Goal: Find contact information: Find contact information

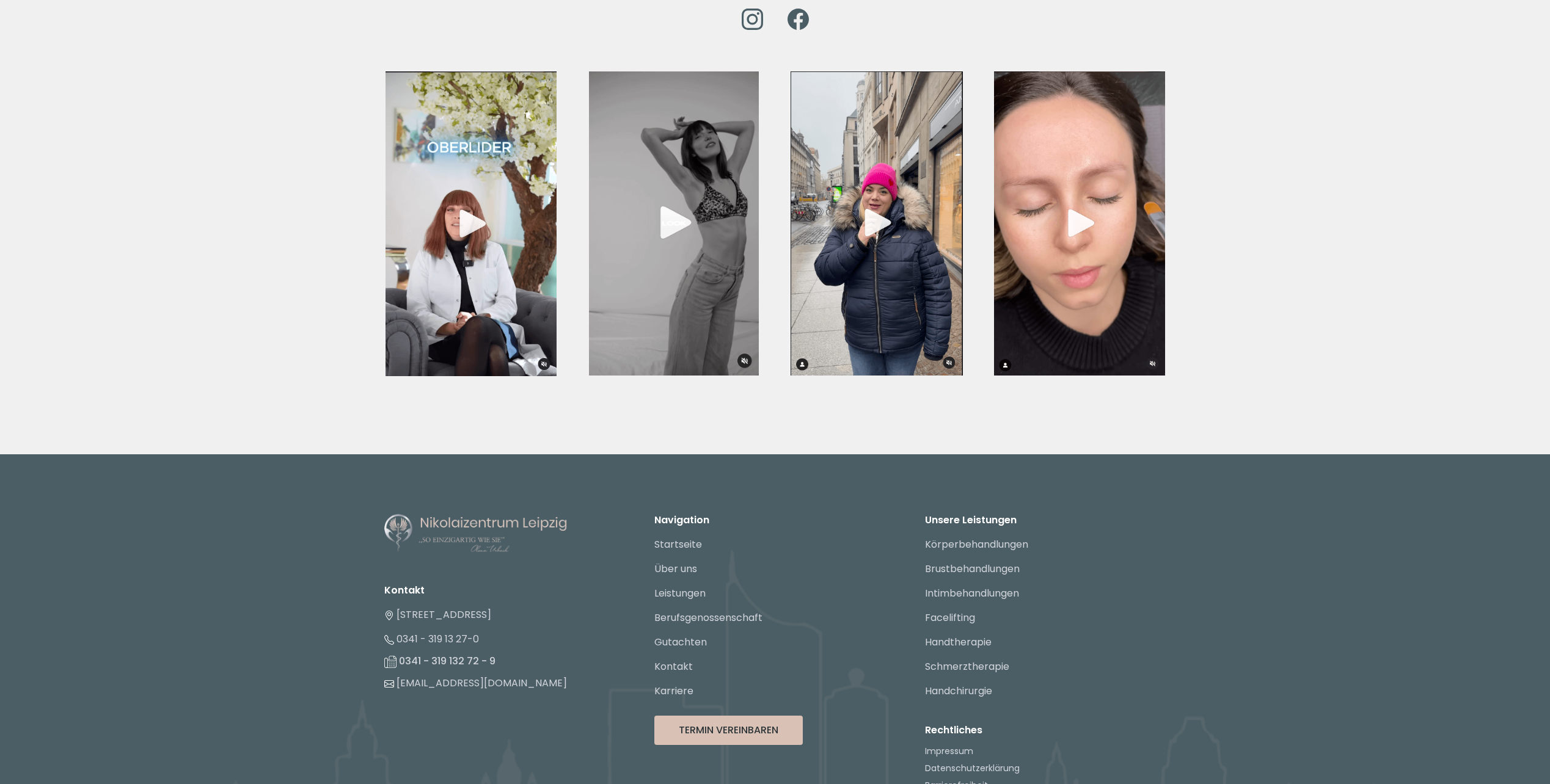
scroll to position [4358, 0]
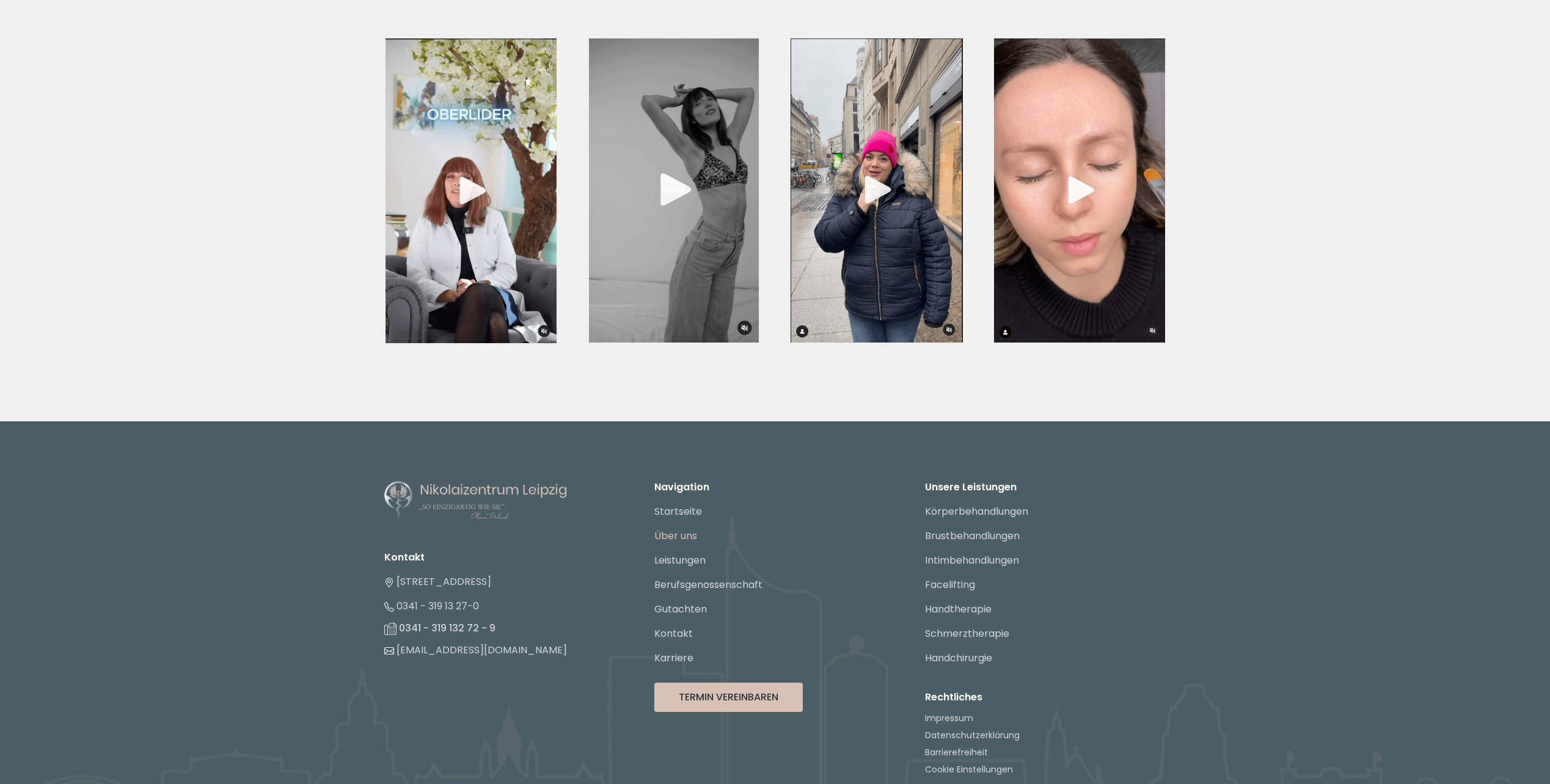
click at [681, 529] on link "Über uns" at bounding box center [676, 536] width 43 height 14
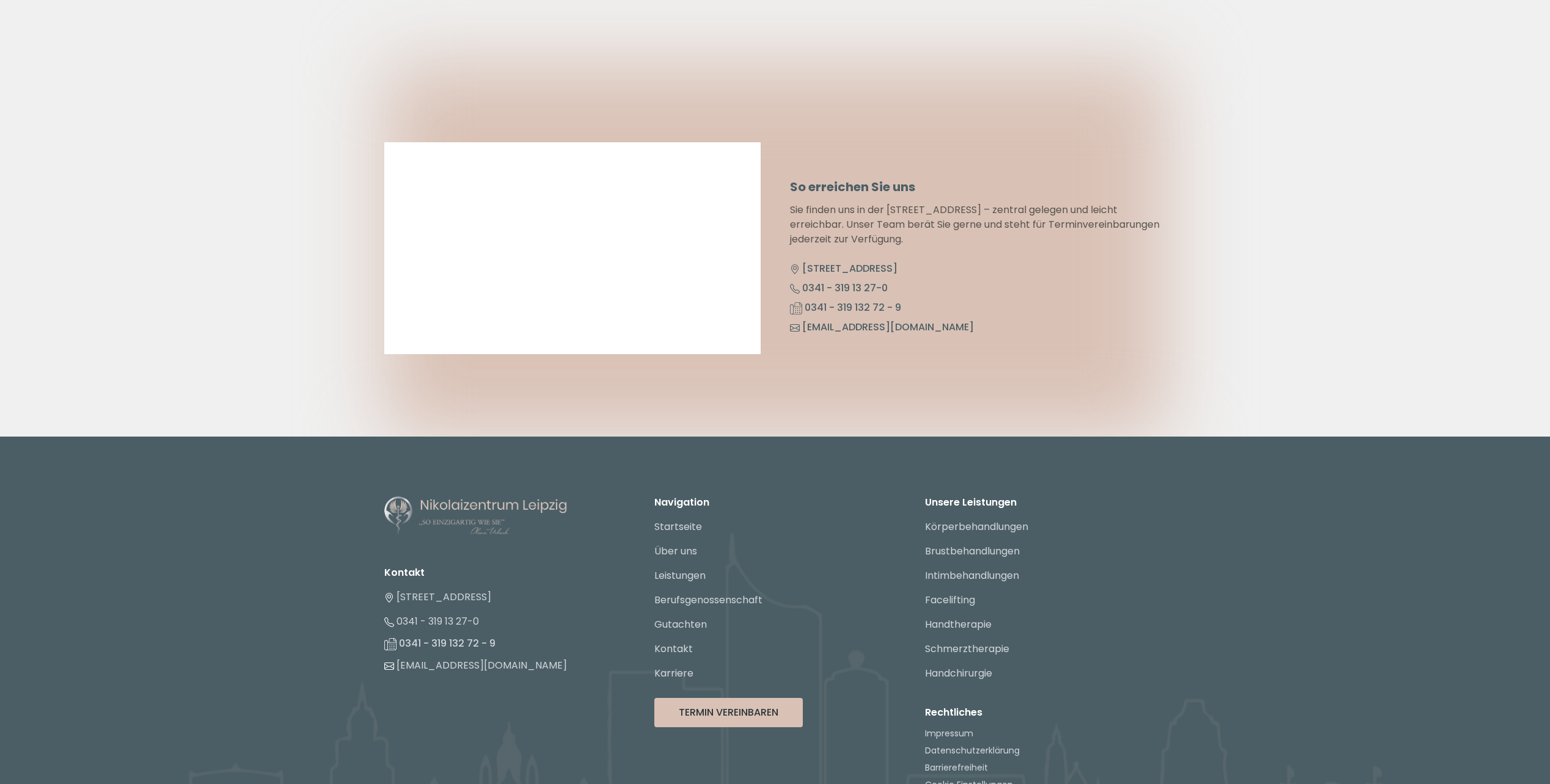
scroll to position [6081, 0]
click at [678, 519] on link "Startseite" at bounding box center [678, 526] width 47 height 14
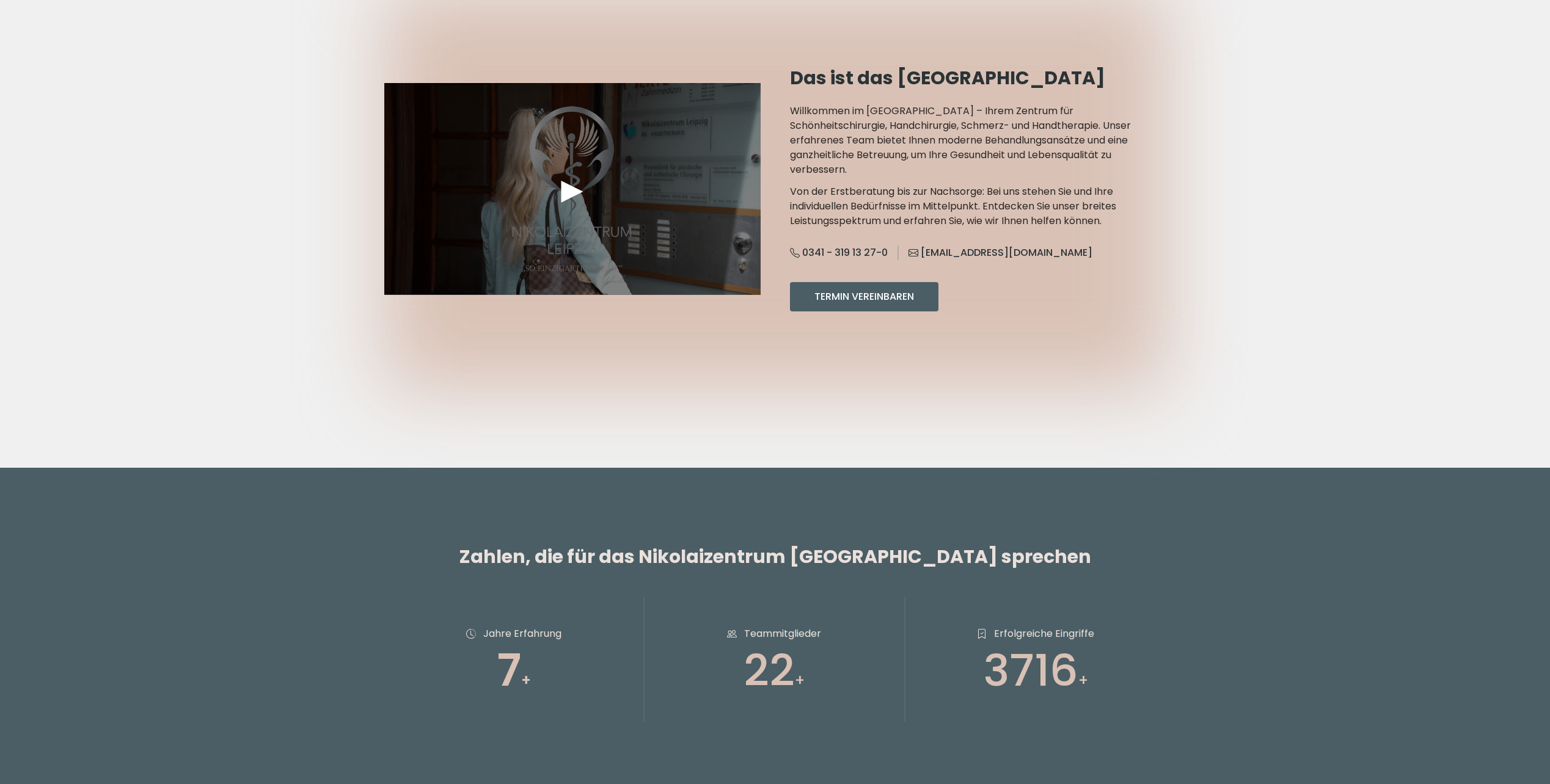
scroll to position [1100, 0]
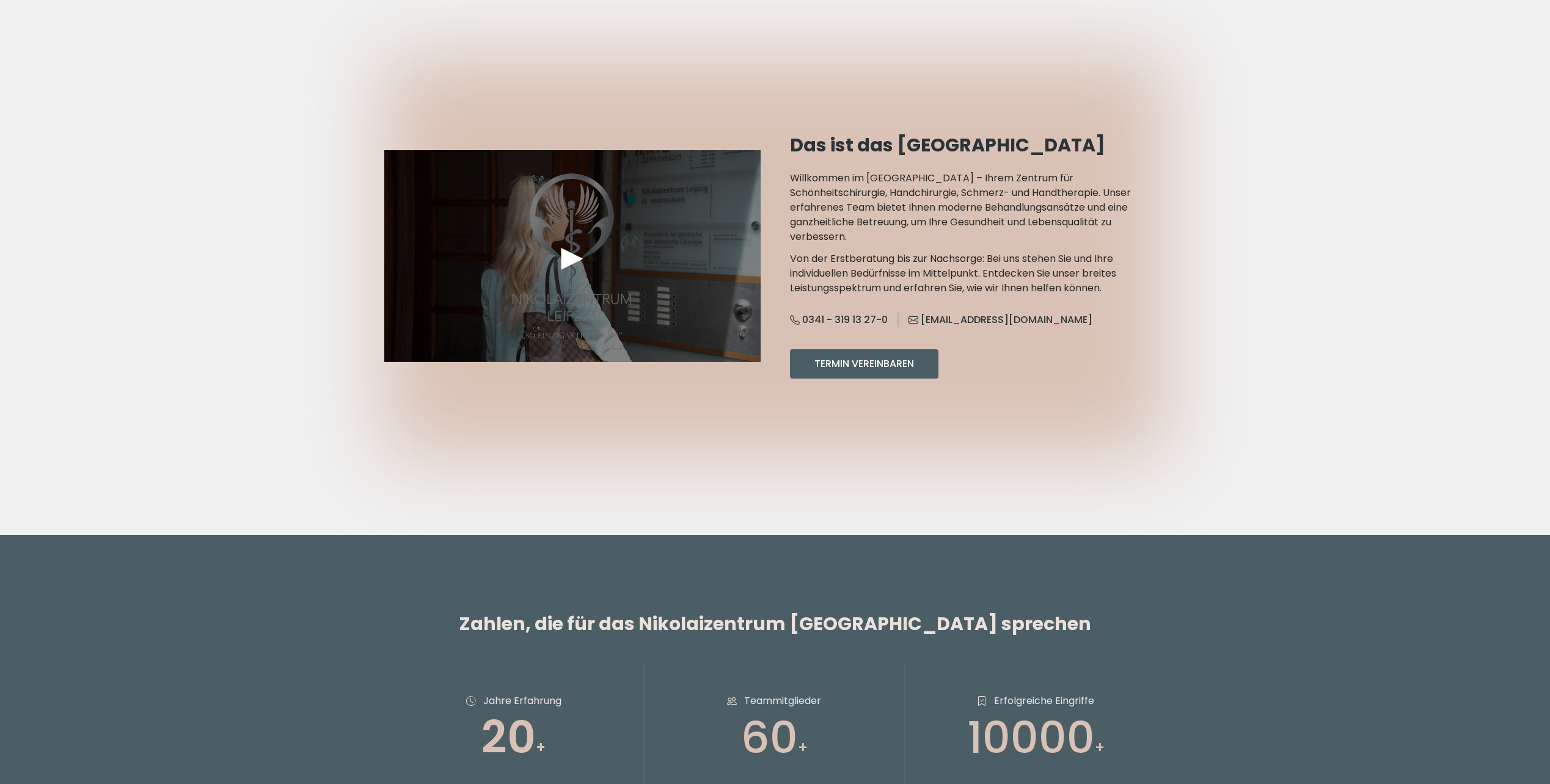
drag, startPoint x: 1094, startPoint y: 279, endPoint x: 916, endPoint y: 277, distance: 178.0
click at [916, 303] on div "0341 - 319 13 27-0 info@nikolaizentrum-leipzig.de" at bounding box center [978, 320] width 376 height 34
copy link "[EMAIL_ADDRESS][DOMAIN_NAME]"
